Goal: Task Accomplishment & Management: Complete application form

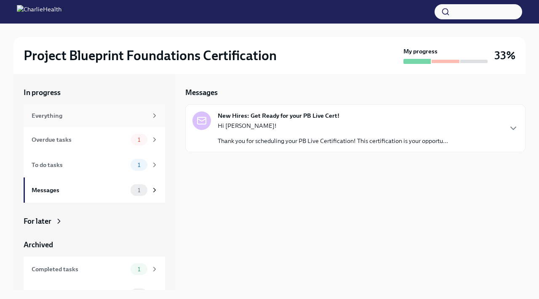
click at [90, 117] on div "Everything" at bounding box center [90, 115] width 116 height 9
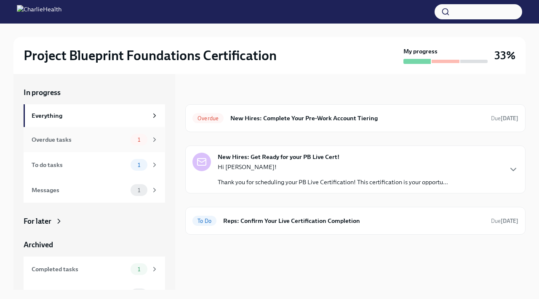
click at [92, 143] on div "Overdue tasks" at bounding box center [80, 139] width 96 height 9
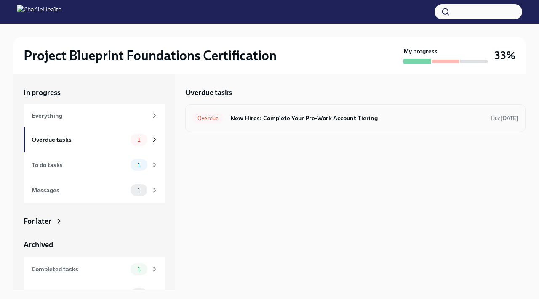
click at [295, 116] on h6 "New Hires: Complete Your Pre-Work Account Tiering" at bounding box center [357, 118] width 254 height 9
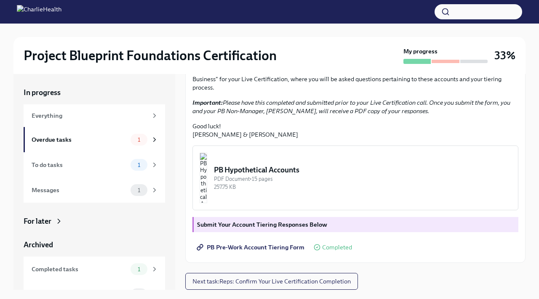
scroll to position [212, 0]
click at [207, 186] on img "button" at bounding box center [203, 178] width 8 height 50
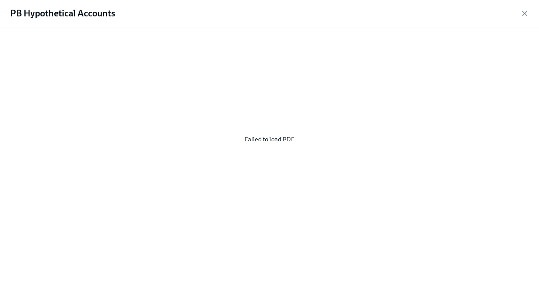
click at [529, 13] on div "PB Hypothetical Accounts" at bounding box center [269, 13] width 539 height 27
click at [523, 11] on icon "button" at bounding box center [524, 13] width 8 height 8
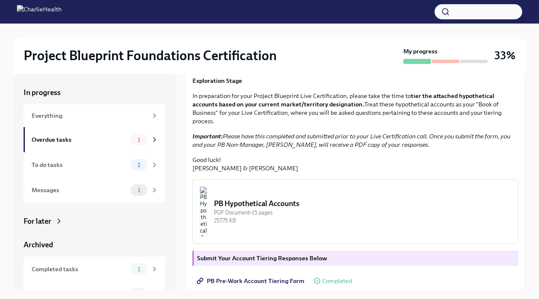
scroll to position [99, 0]
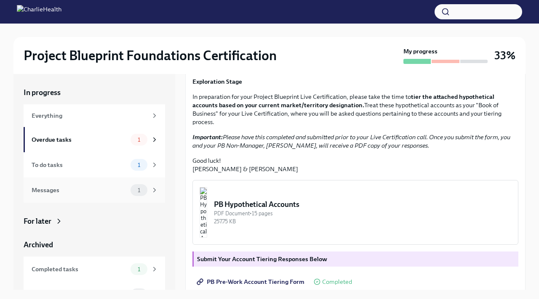
click at [101, 195] on div "Messages 1" at bounding box center [95, 190] width 127 height 12
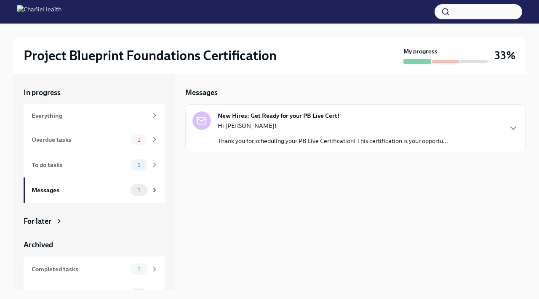
click at [283, 122] on p "Hi [PERSON_NAME]!" at bounding box center [333, 126] width 230 height 8
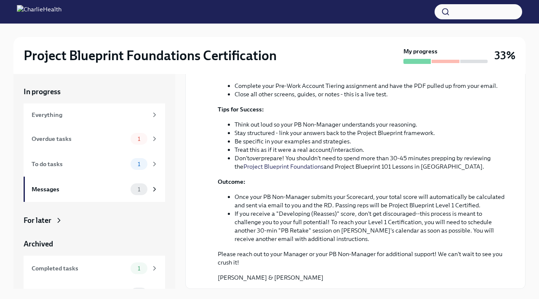
scroll to position [204, 0]
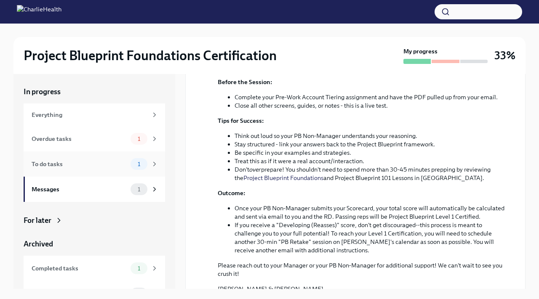
click at [109, 172] on div "To do tasks 1" at bounding box center [94, 163] width 141 height 25
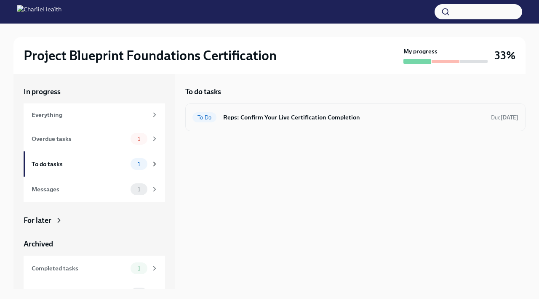
click at [278, 123] on div "To Do Reps: Confirm Your Live Certification Completion Due [DATE]" at bounding box center [355, 117] width 326 height 13
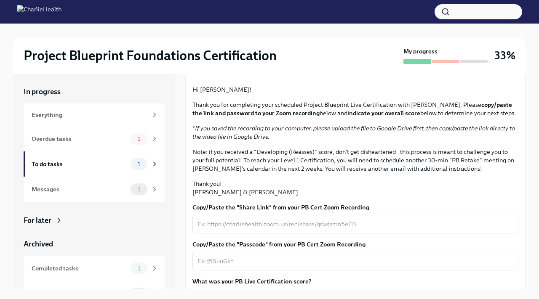
scroll to position [56, 0]
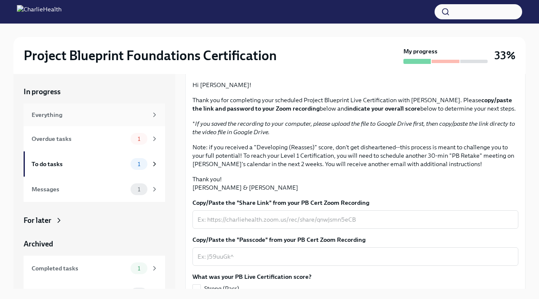
click at [103, 117] on div "Everything" at bounding box center [90, 114] width 116 height 9
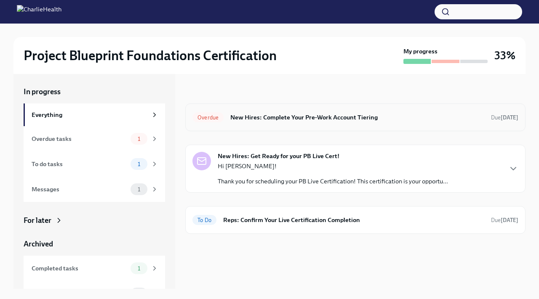
click at [312, 120] on h6 "New Hires: Complete Your Pre-Work Account Tiering" at bounding box center [357, 117] width 254 height 9
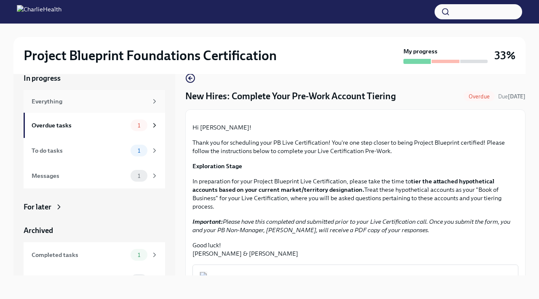
click at [126, 99] on div "Everything" at bounding box center [90, 101] width 116 height 9
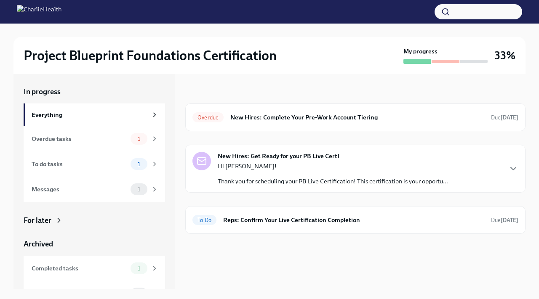
scroll to position [1, 0]
click at [393, 157] on div "New Hires: Get Ready for your PB Live Cert! Hi [PERSON_NAME]! Thank you for sch…" at bounding box center [333, 169] width 230 height 34
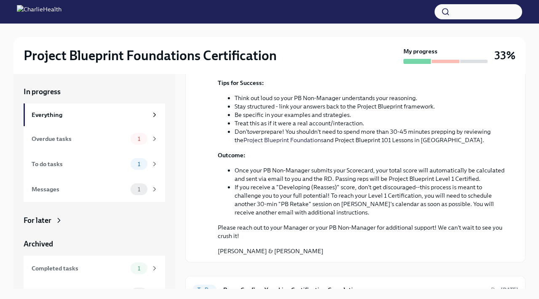
scroll to position [316, 0]
